Goal: Navigation & Orientation: Find specific page/section

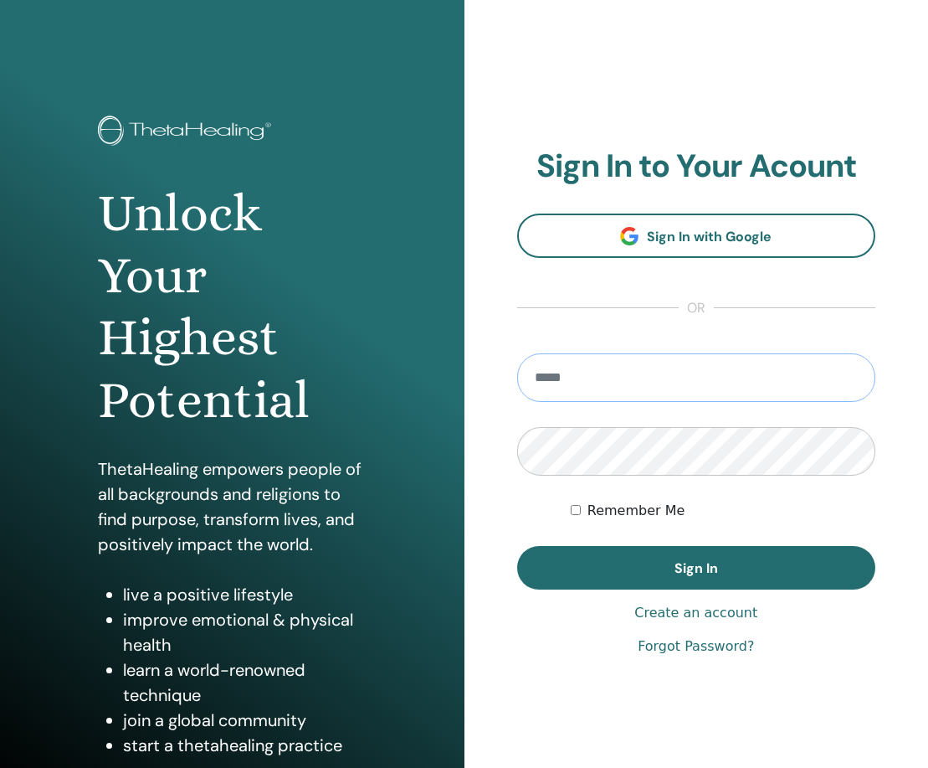
type input "**********"
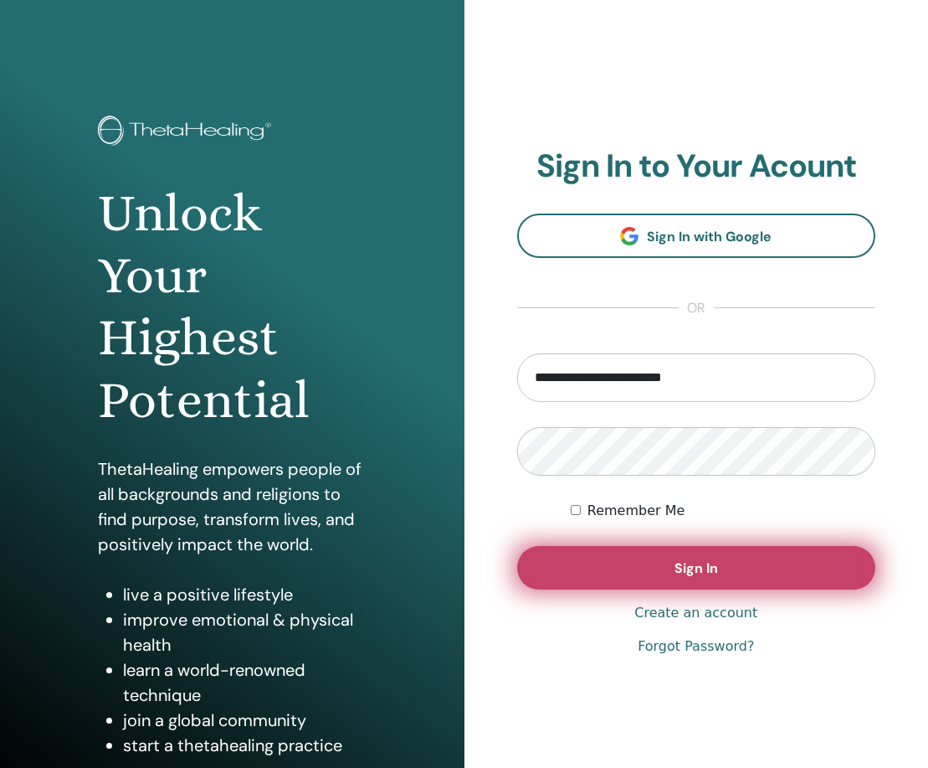
click at [685, 573] on span "Sign In" at bounding box center [697, 568] width 44 height 18
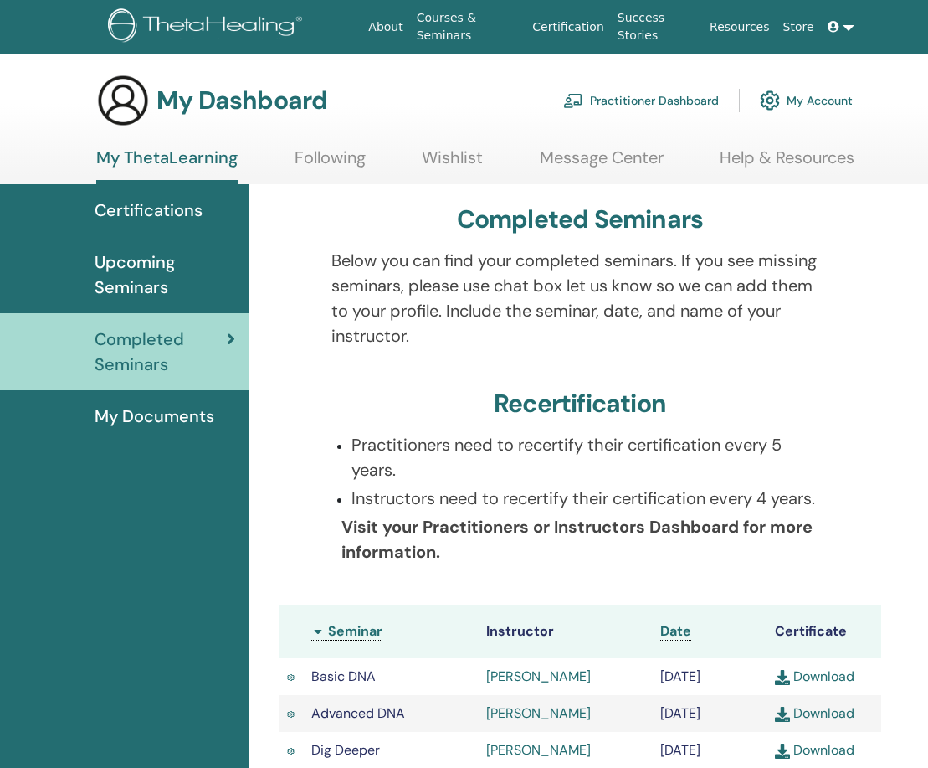
scroll to position [-17, 3]
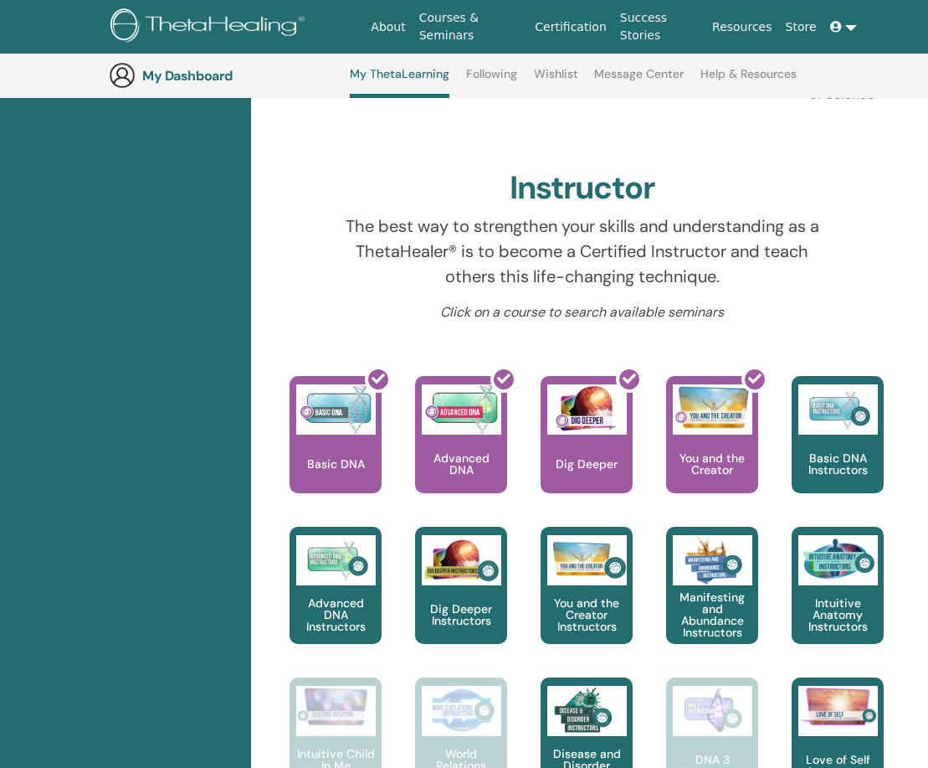
scroll to position [500, 0]
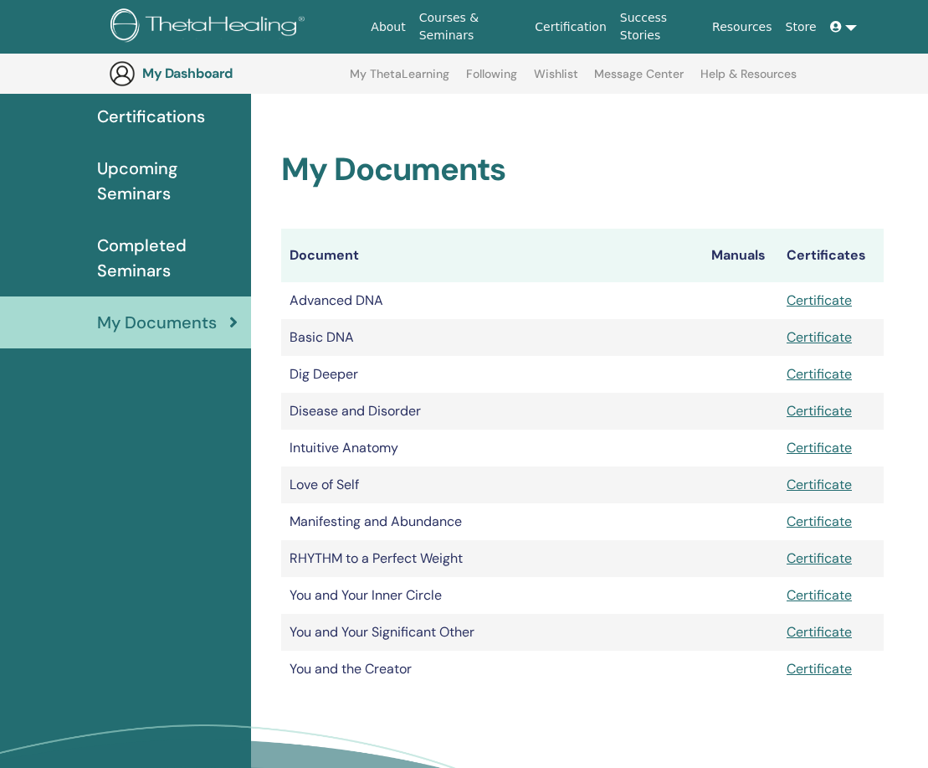
scroll to position [-5, 3]
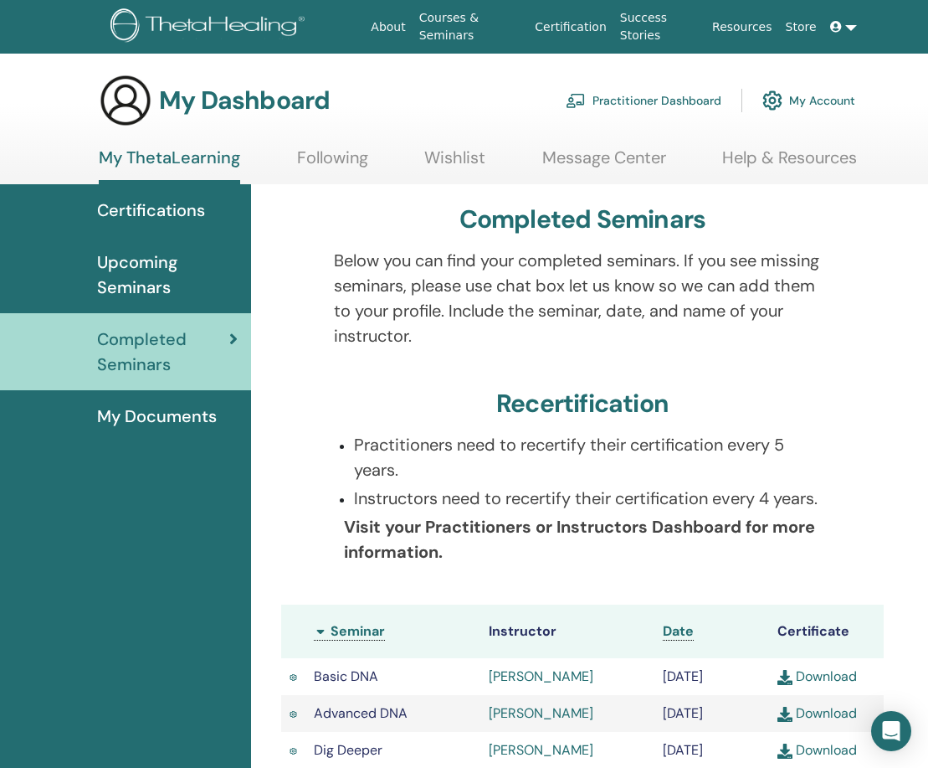
click at [160, 259] on span "Upcoming Seminars" at bounding box center [167, 274] width 141 height 50
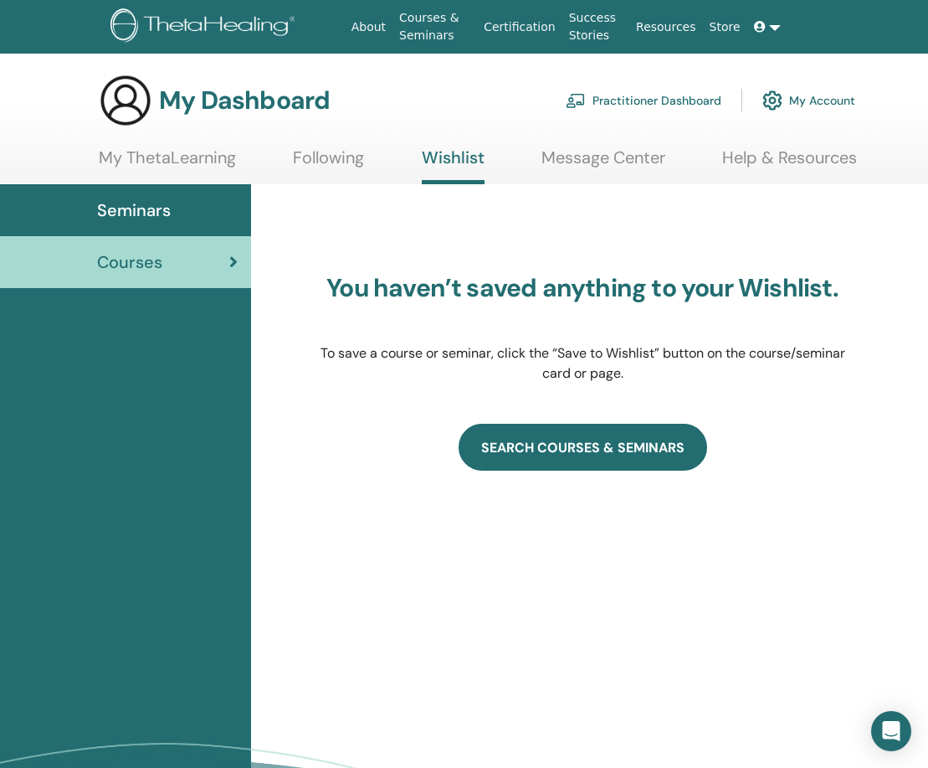
click at [609, 453] on link "SEARCH COURSES & SEMINARS" at bounding box center [583, 447] width 249 height 47
